Goal: Find contact information: Find contact information

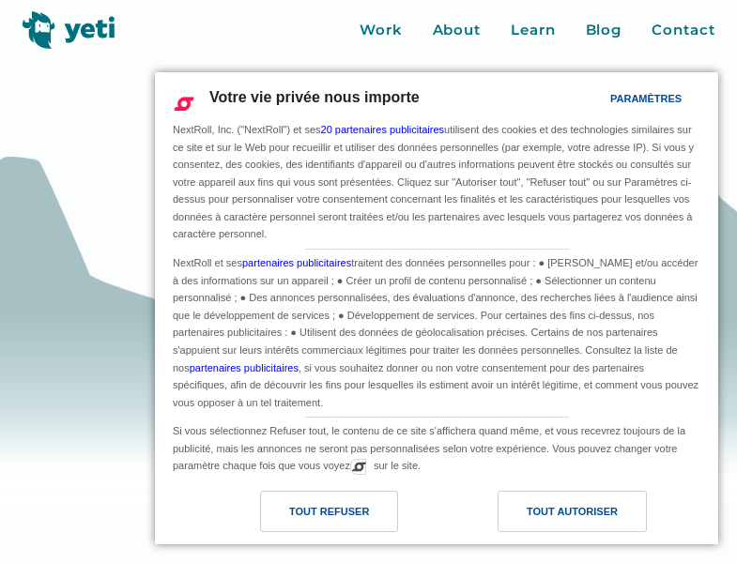
click at [409, 562] on html "contact us We'll reply within 24 hours. Send Message Thank you! Your message ha…" at bounding box center [368, 281] width 737 height 563
click at [100, 562] on html "contact us We'll reply within 24 hours. Send Message Thank you! Your message ha…" at bounding box center [368, 281] width 737 height 563
click at [412, 562] on html "contact us We'll reply within 24 hours. Send Message Thank you! Your message ha…" at bounding box center [368, 281] width 737 height 563
click at [409, 562] on html "contact us We'll reply within 24 hours. Send Message Thank you! Your message ha…" at bounding box center [368, 281] width 737 height 563
click at [100, 562] on html "contact us We'll reply within 24 hours. Send Message Thank you! Your message ha…" at bounding box center [368, 281] width 737 height 563
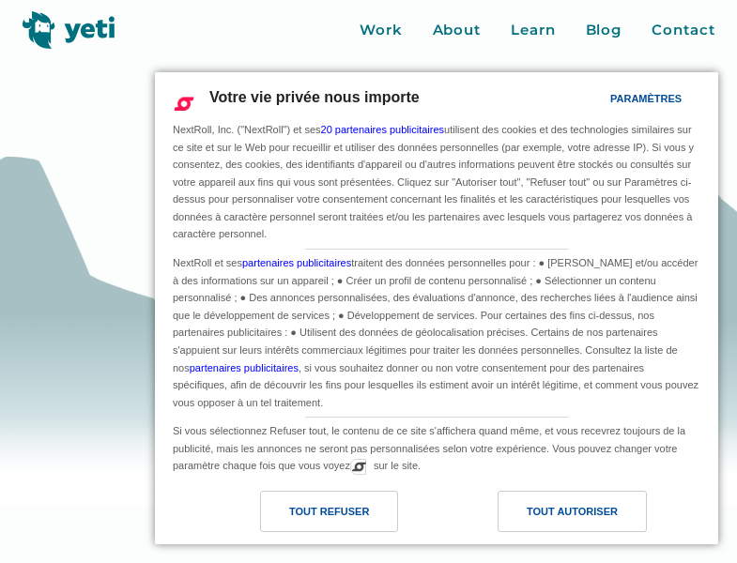
click at [412, 562] on html "contact us We'll reply within 24 hours. Send Message Thank you! Your message ha…" at bounding box center [368, 281] width 737 height 563
click at [409, 562] on html "contact us We'll reply within 24 hours. Send Message Thank you! Your message ha…" at bounding box center [368, 281] width 737 height 563
click at [100, 562] on html "contact us We'll reply within 24 hours. Send Message Thank you! Your message ha…" at bounding box center [368, 281] width 737 height 563
click at [412, 562] on html "contact us We'll reply within 24 hours. Send Message Thank you! Your message ha…" at bounding box center [368, 281] width 737 height 563
click at [409, 562] on html "contact us We'll reply within 24 hours. Send Message Thank you! Your message ha…" at bounding box center [368, 281] width 737 height 563
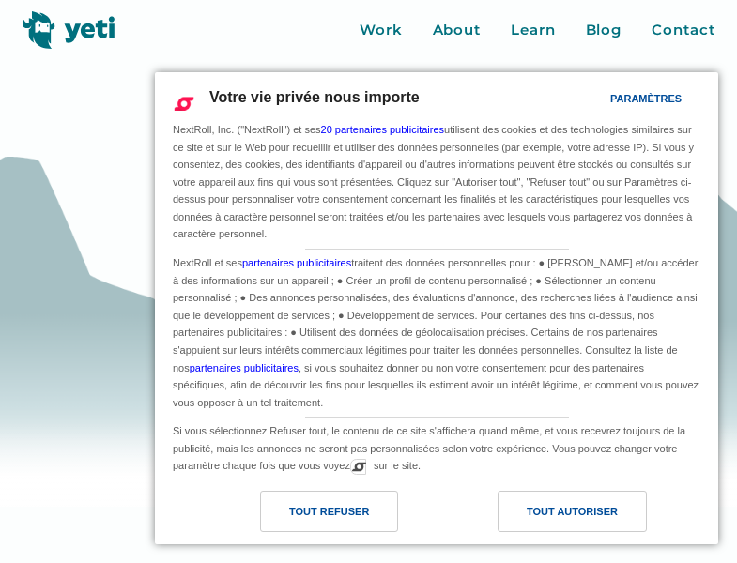
click at [100, 562] on html "contact us We'll reply within 24 hours. Send Message Thank you! Your message ha…" at bounding box center [368, 281] width 737 height 563
click at [412, 562] on html "contact us We'll reply within 24 hours. Send Message Thank you! Your message ha…" at bounding box center [368, 281] width 737 height 563
